Goal: Transaction & Acquisition: Obtain resource

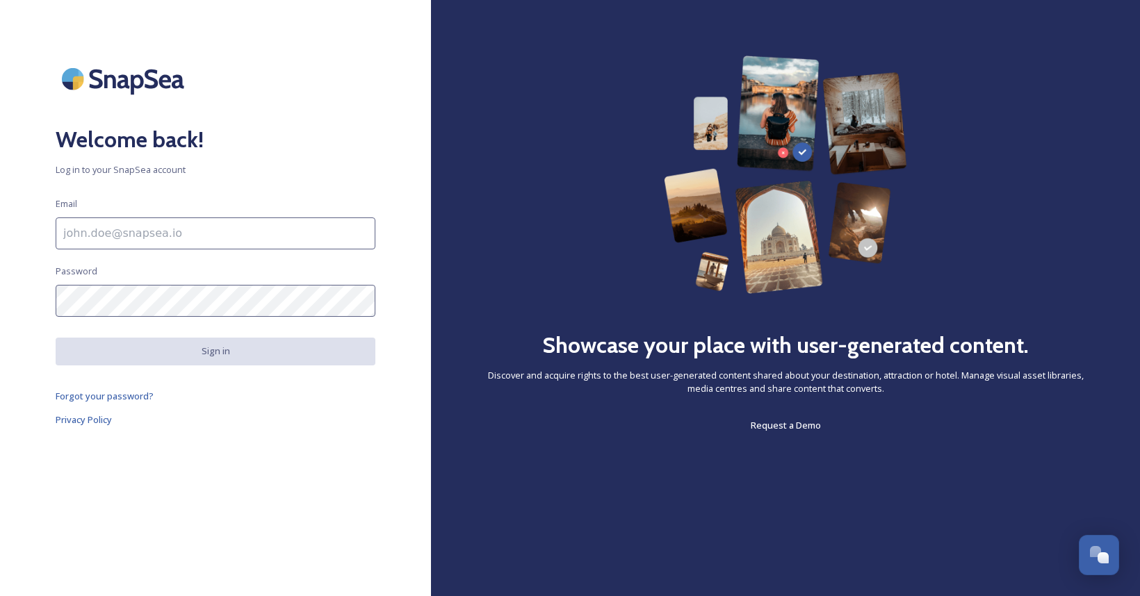
click at [69, 231] on input at bounding box center [216, 234] width 320 height 32
type input "julia@finemarketing.co.uk"
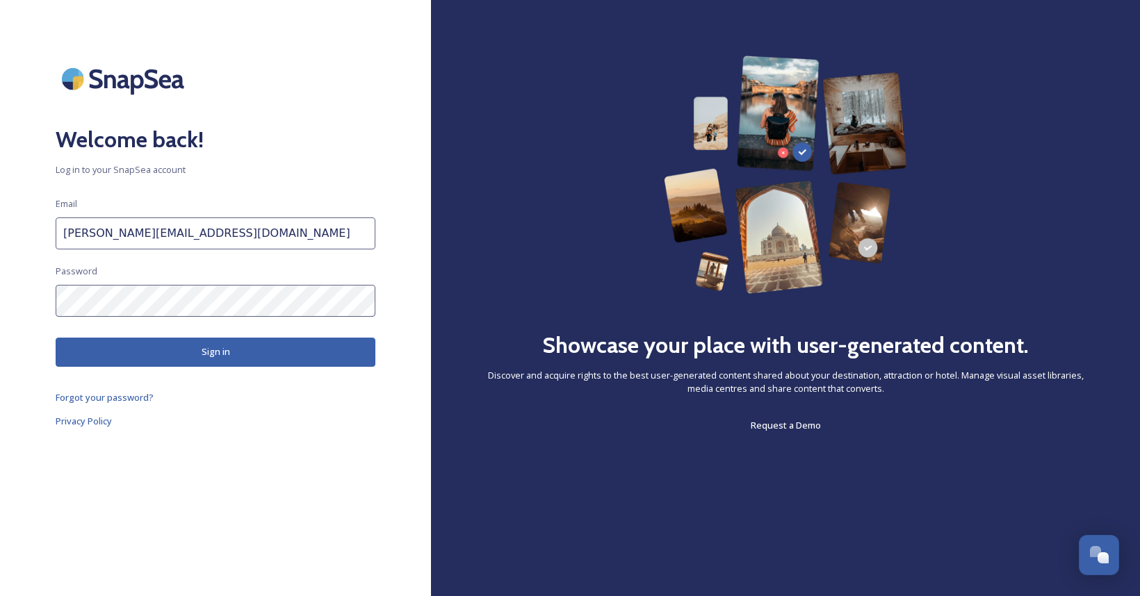
click at [216, 352] on button "Sign in" at bounding box center [216, 352] width 320 height 28
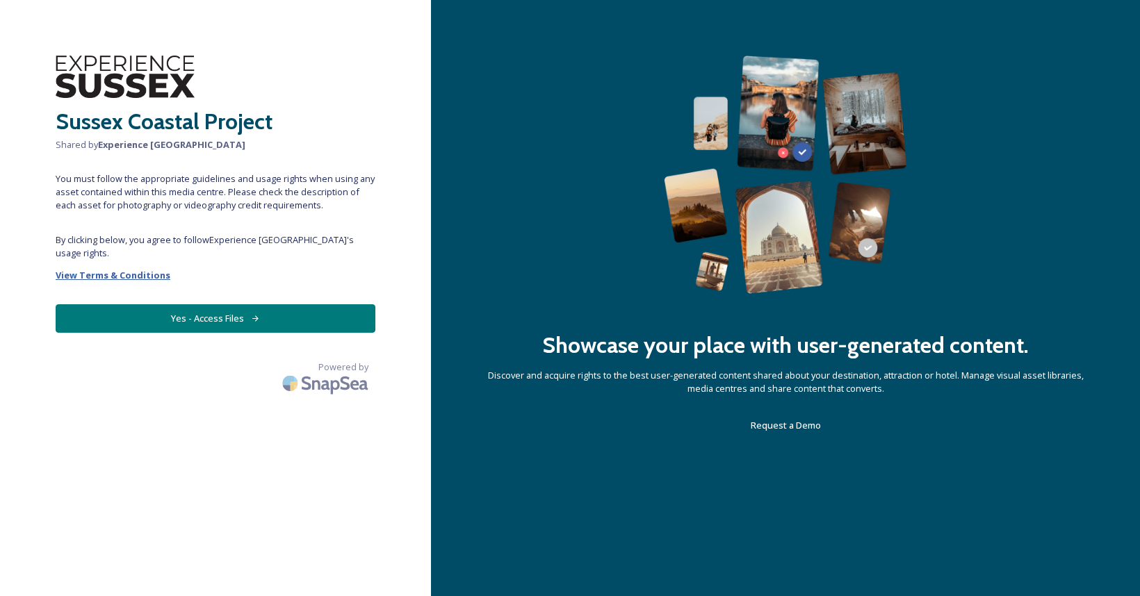
click at [132, 269] on strong "View Terms & Conditions" at bounding box center [113, 275] width 115 height 13
click at [219, 304] on button "Yes - Access Files" at bounding box center [216, 318] width 320 height 28
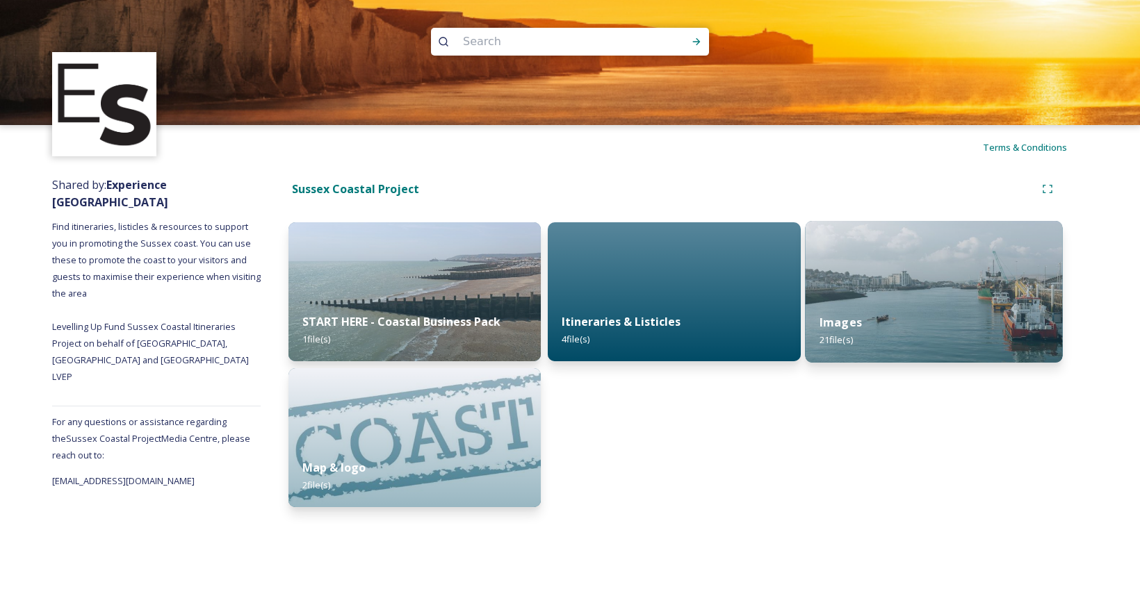
click at [922, 290] on img at bounding box center [934, 292] width 258 height 142
